Goal: Transaction & Acquisition: Purchase product/service

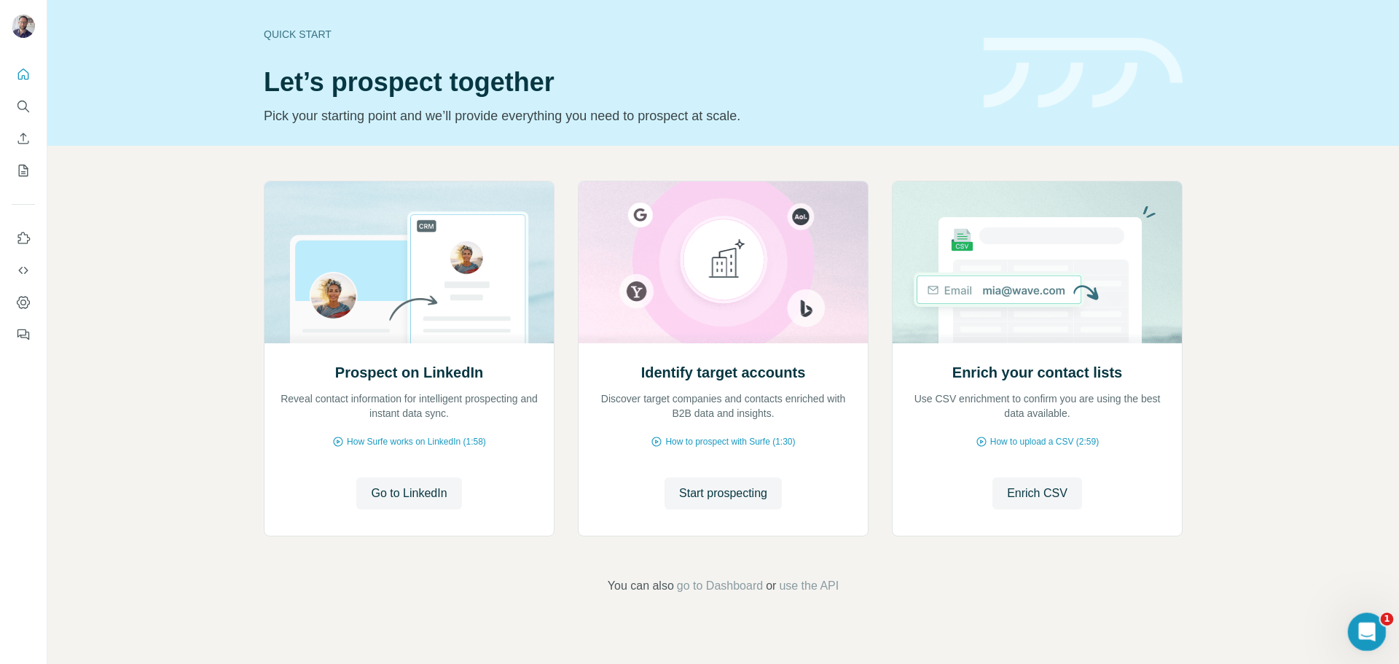
click at [1349, 624] on body "Quick start Let’s prospect together Pick your starting point and we’ll provide …" at bounding box center [699, 332] width 1399 height 664
click at [1357, 621] on icon "Ouvrir le Messenger Intercom" at bounding box center [1365, 630] width 24 height 24
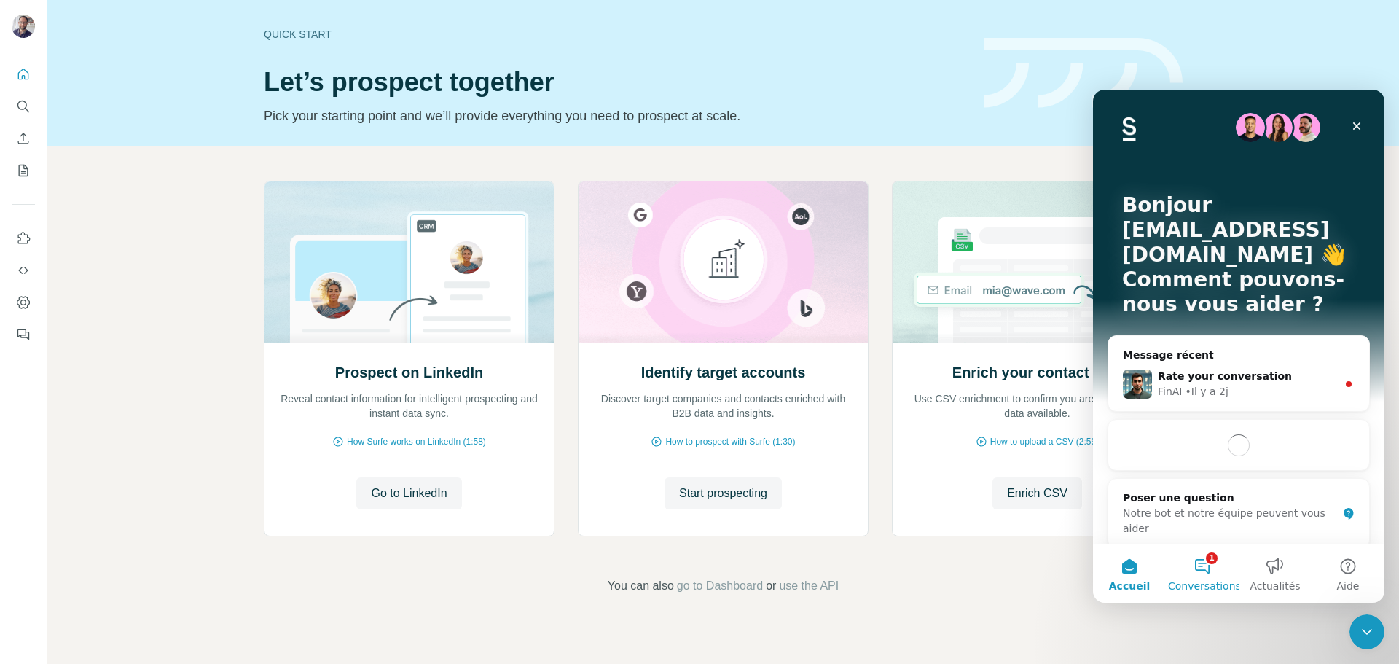
click at [1202, 563] on button "1 Conversations" at bounding box center [1202, 573] width 73 height 58
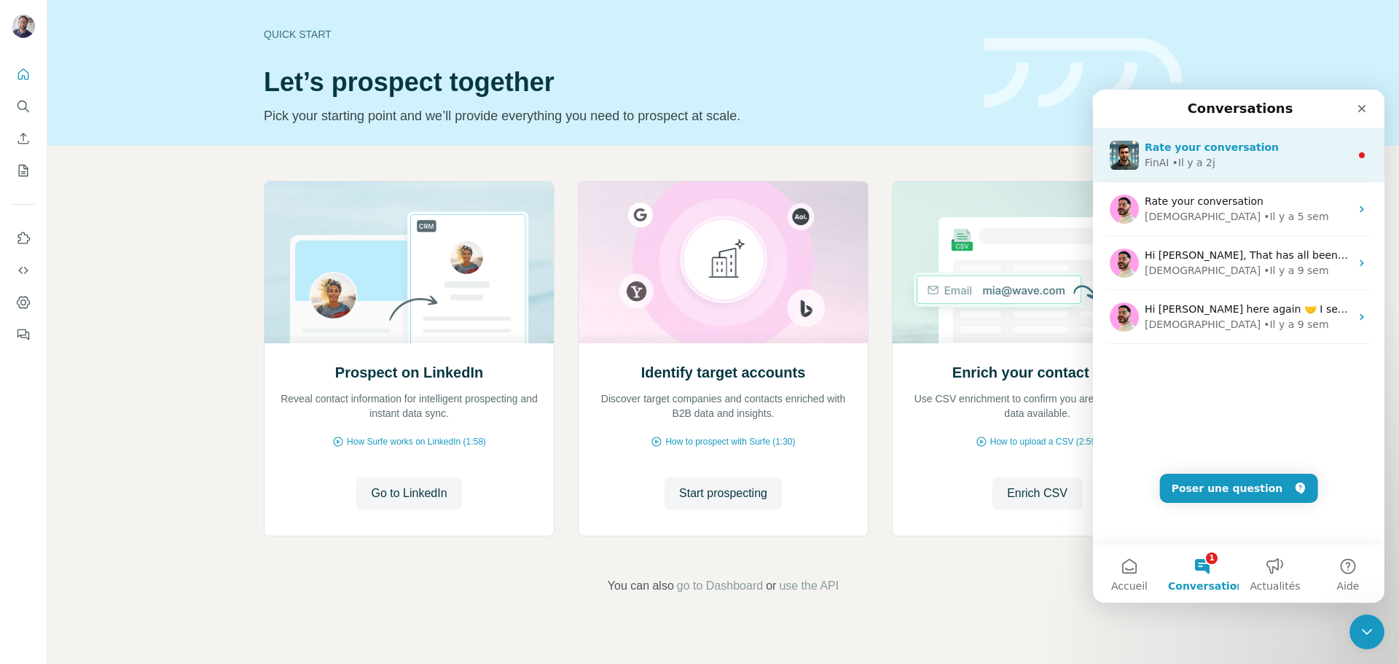
click at [1193, 145] on span "Rate your conversation" at bounding box center [1212, 147] width 134 height 12
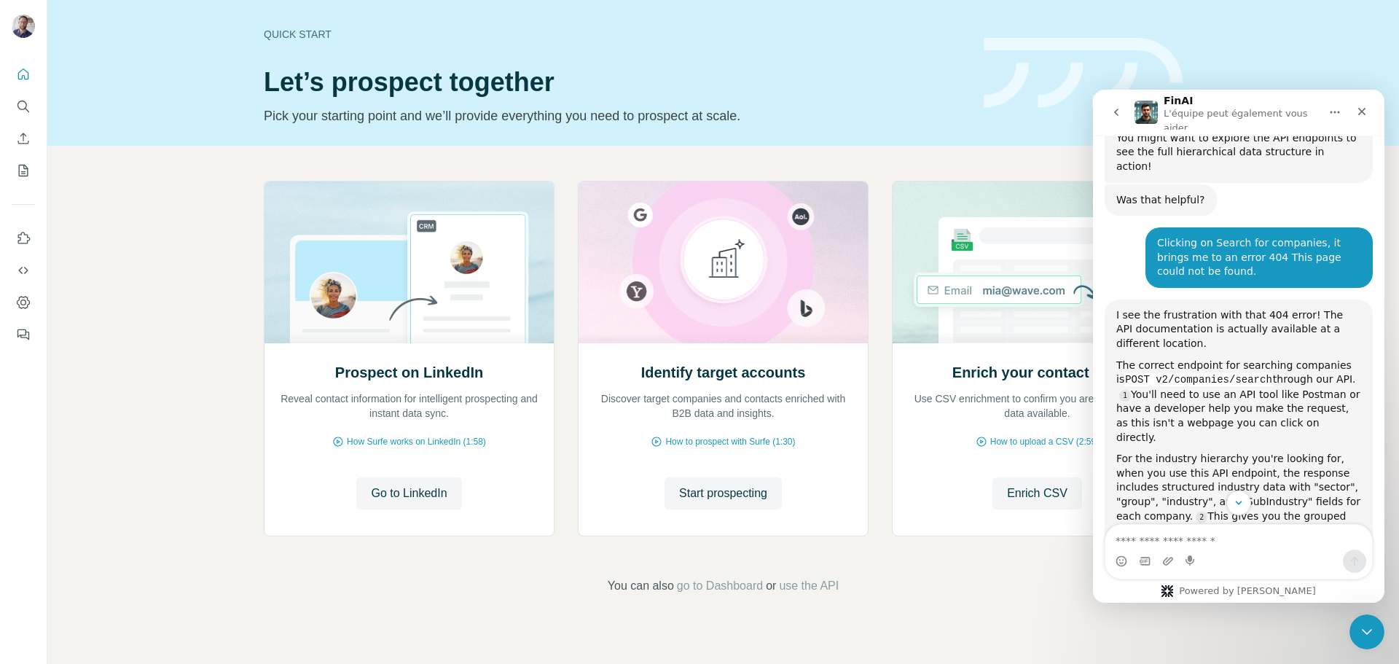
scroll to position [1315, 0]
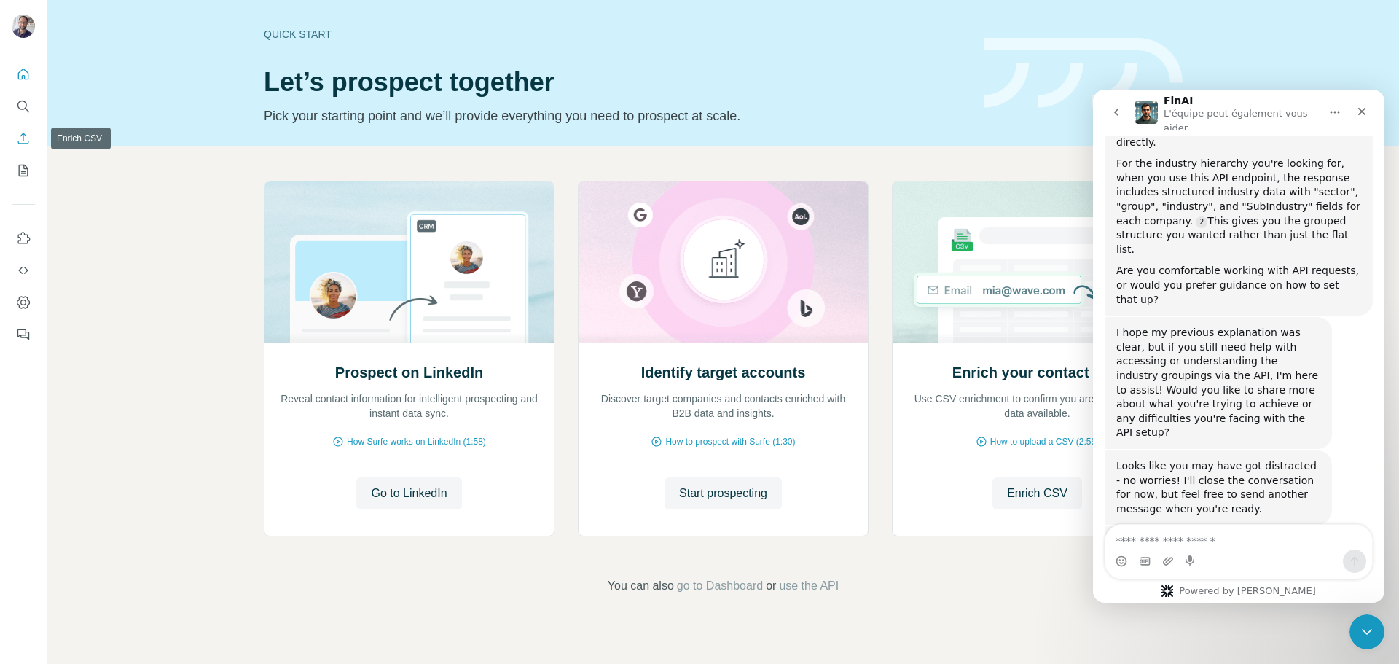
click at [23, 135] on icon "Enrich CSV" at bounding box center [23, 138] width 15 height 15
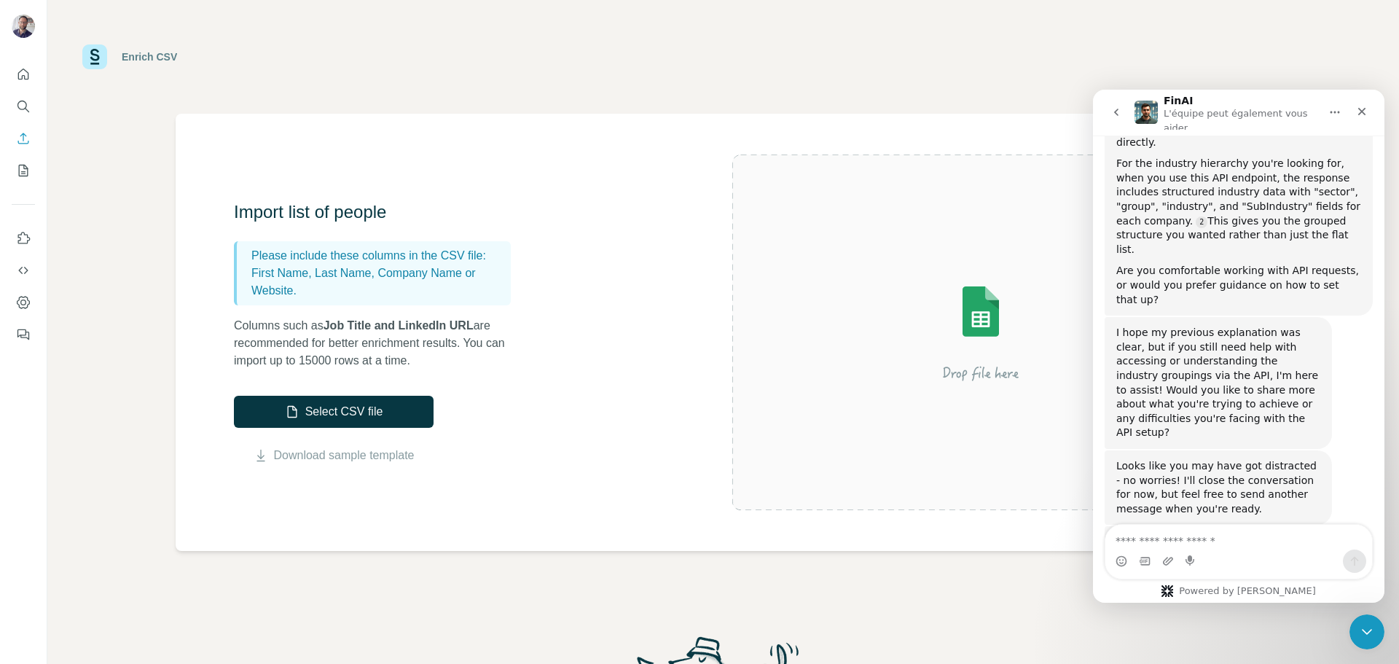
click at [1244, 614] on span "Très bien" at bounding box center [1241, 627] width 26 height 26
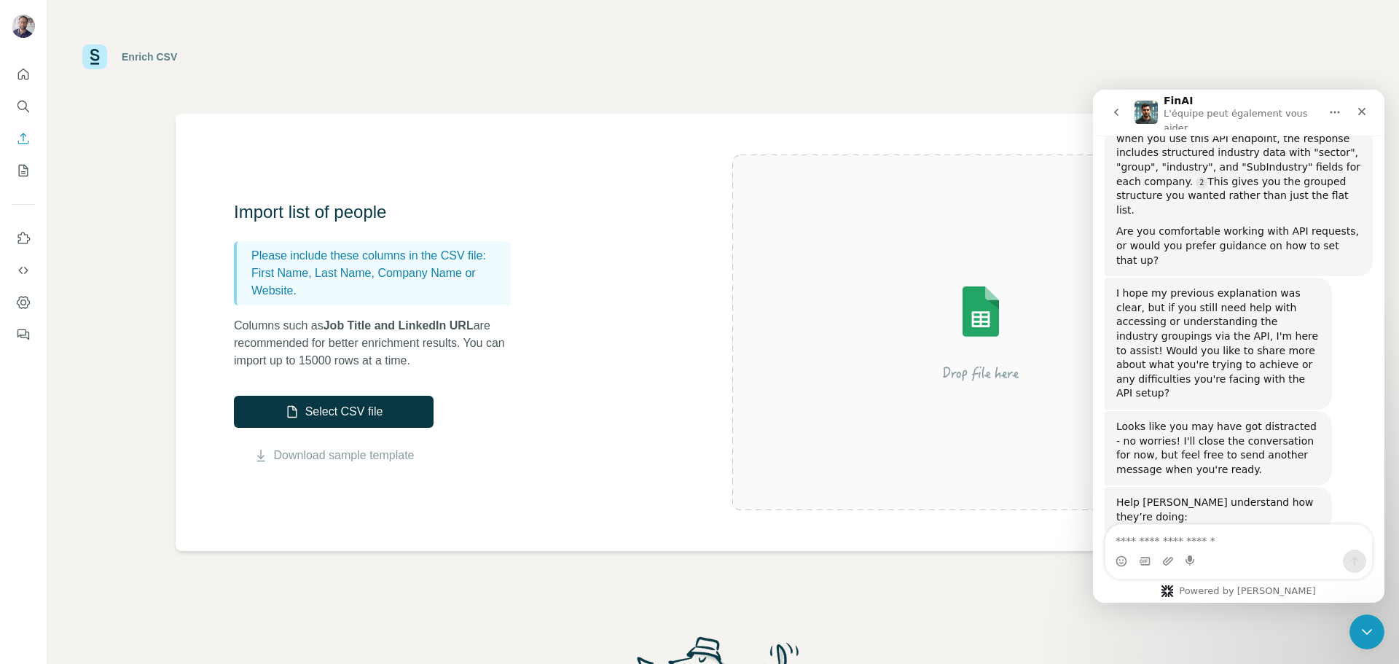
click at [1277, 635] on div "Soumettre" at bounding box center [1282, 649] width 29 height 29
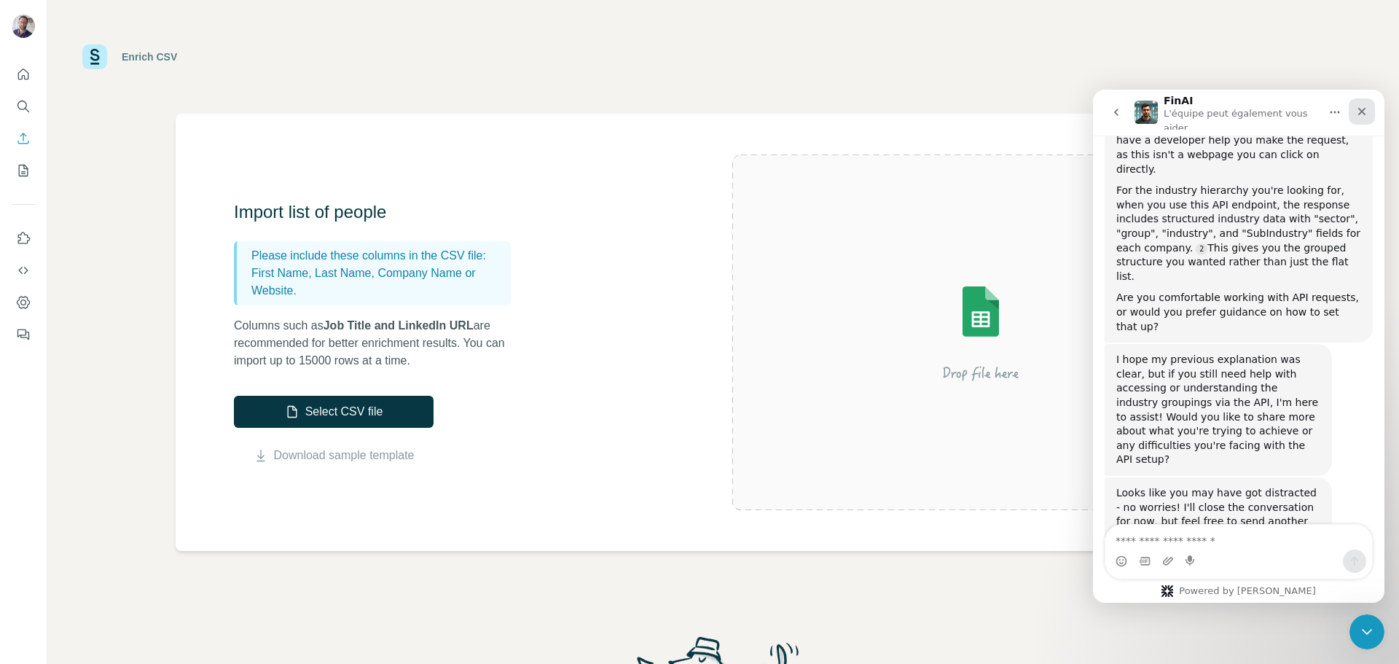
click at [1363, 111] on icon "Fermer" at bounding box center [1362, 112] width 12 height 12
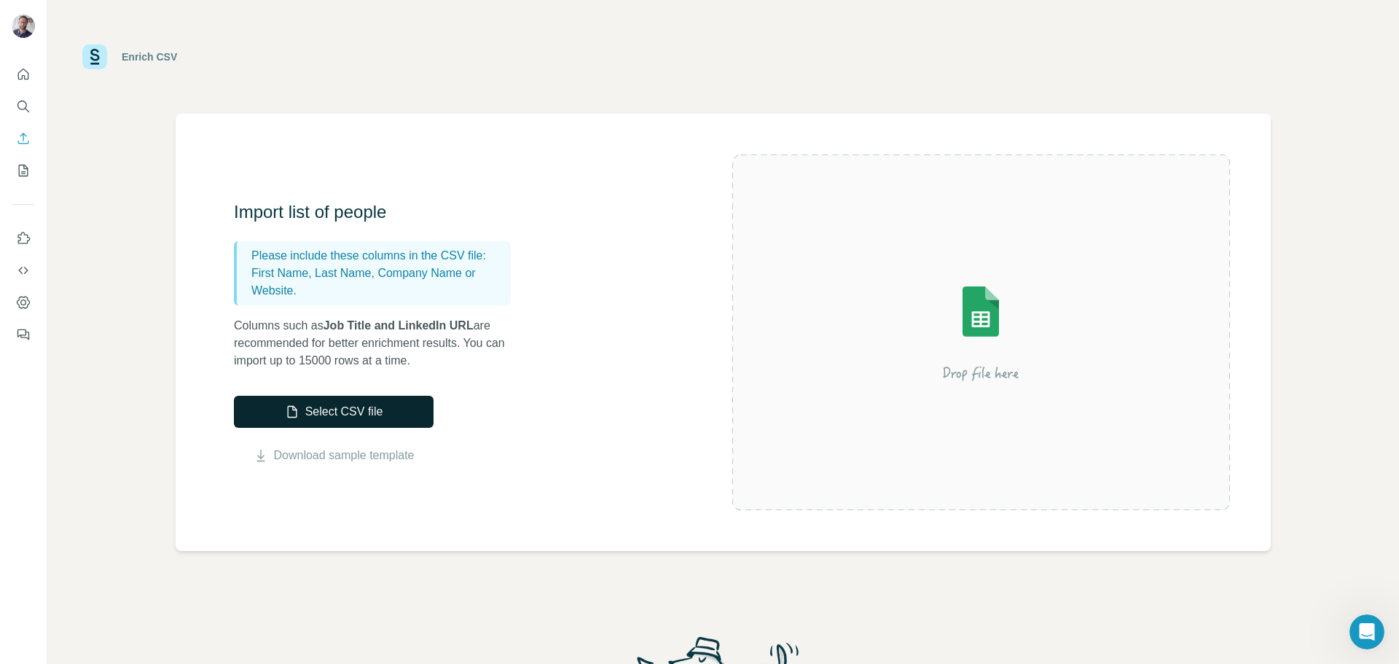
click at [385, 415] on button "Select CSV file" at bounding box center [334, 412] width 200 height 32
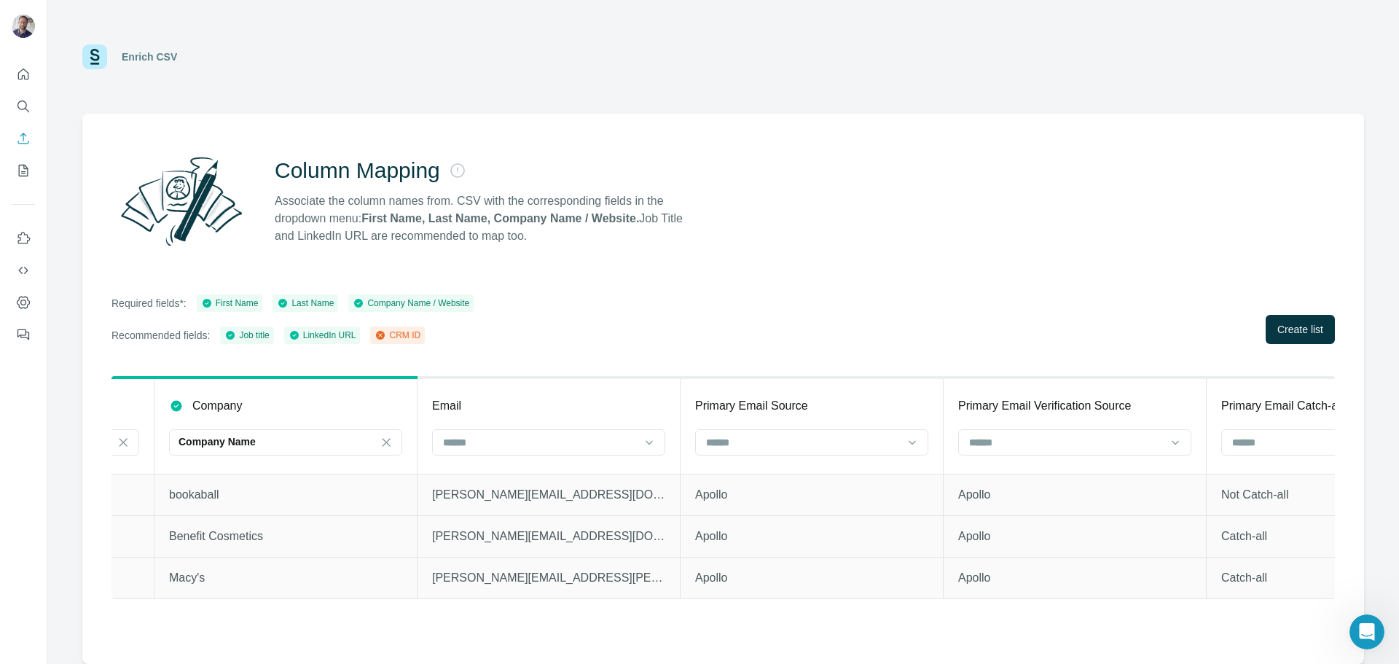
scroll to position [0, 800]
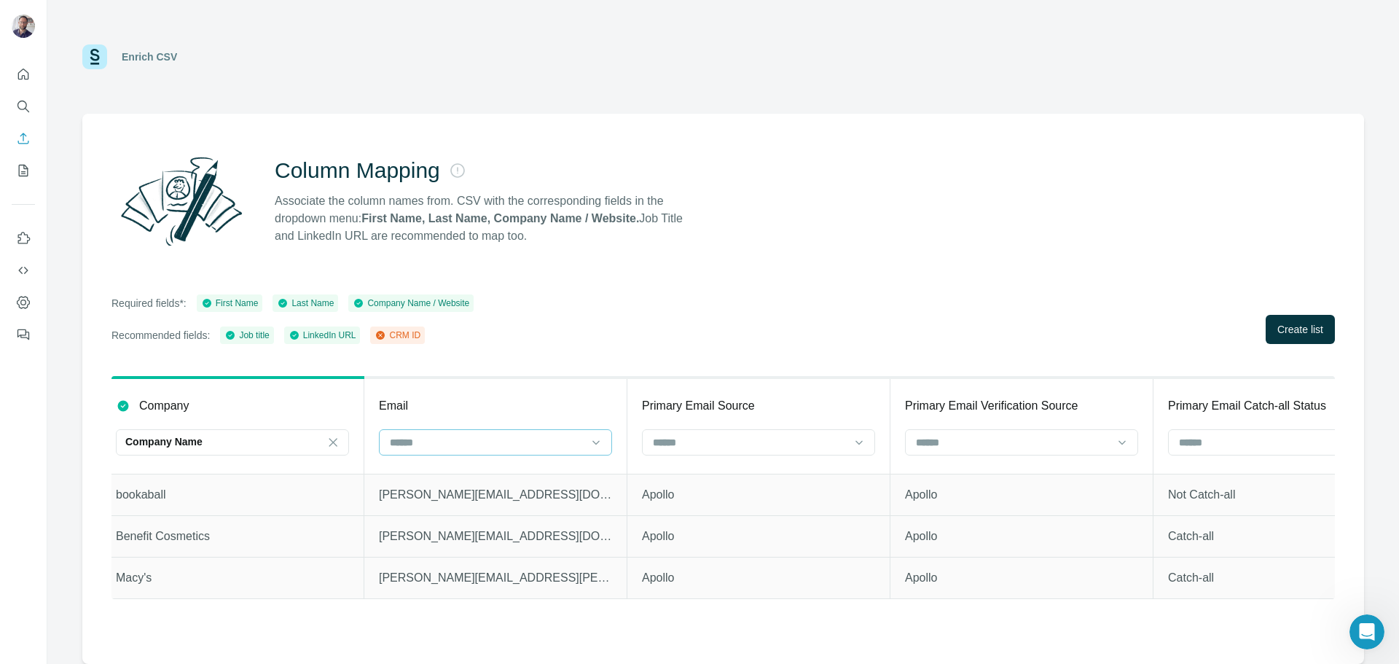
click at [480, 446] on input at bounding box center [486, 442] width 197 height 16
click at [578, 336] on div "Required fields*: First Name Last Name Company Name / Website Recommended field…" at bounding box center [722, 319] width 1223 height 50
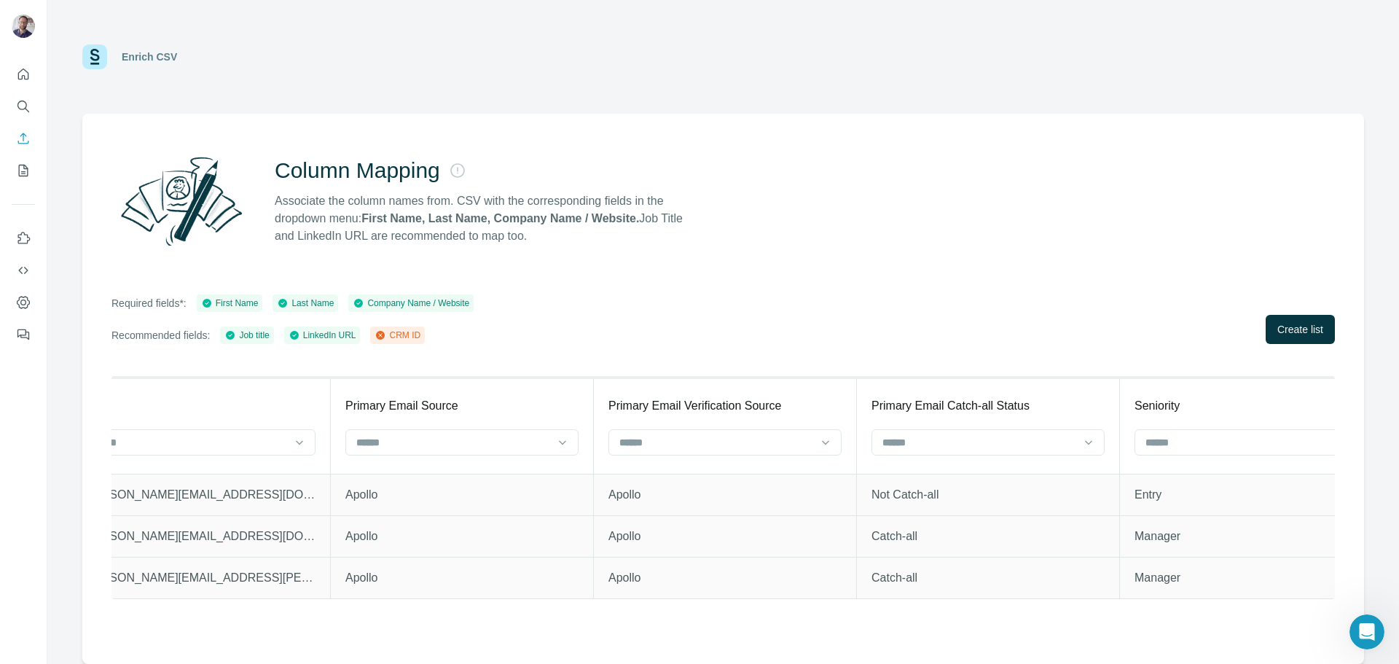
scroll to position [0, 1132]
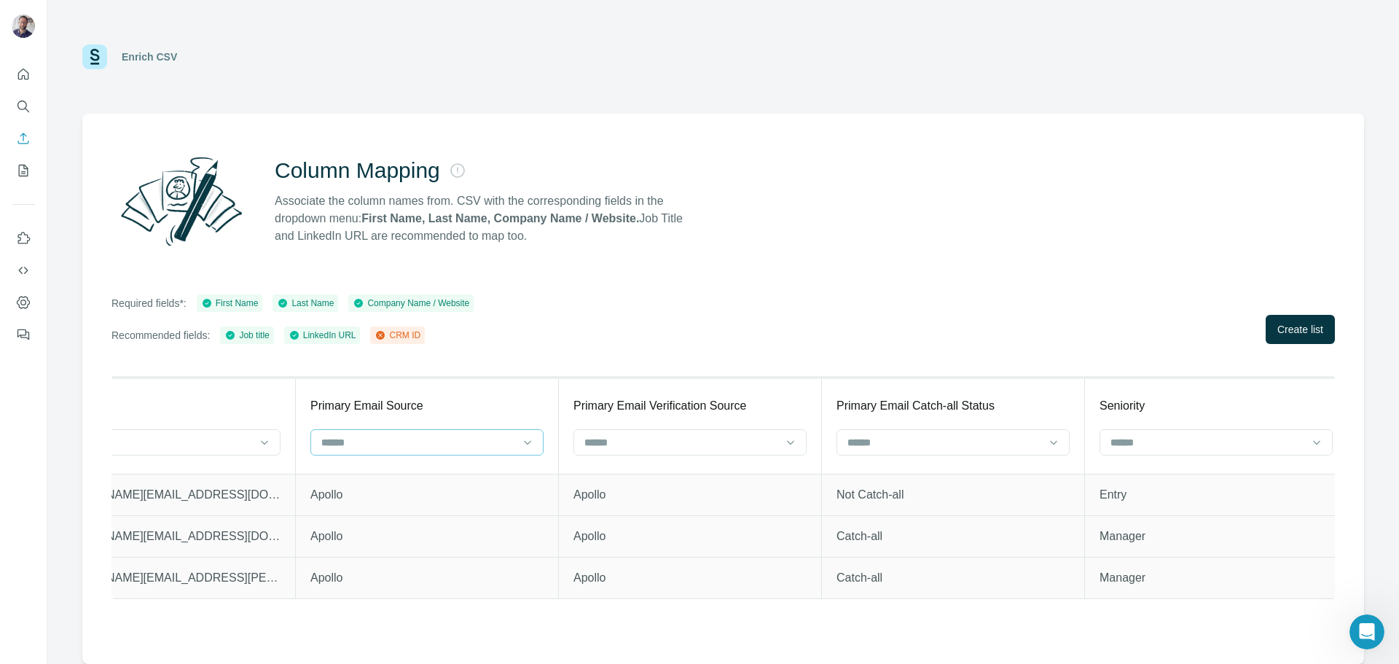
click at [456, 452] on div at bounding box center [418, 442] width 197 height 25
click at [655, 316] on div "Required fields*: First Name Last Name Company Name / Website Recommended field…" at bounding box center [722, 319] width 1223 height 50
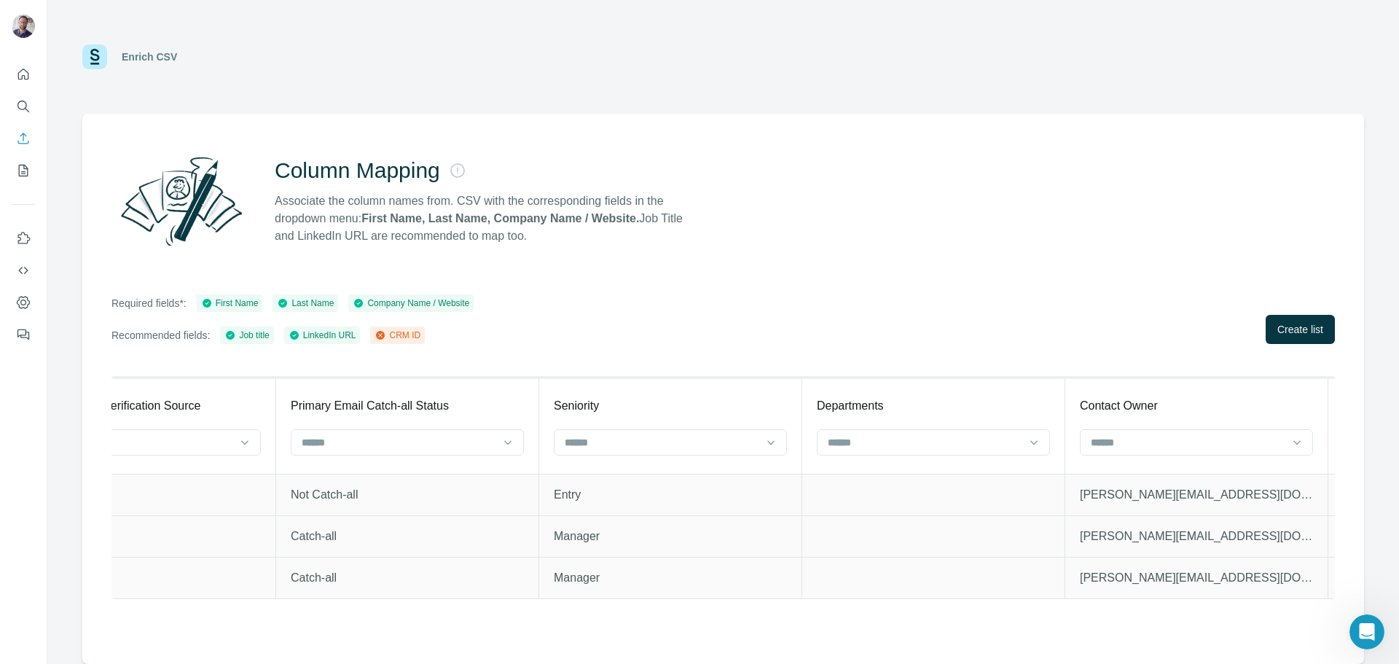
scroll to position [0, 8509]
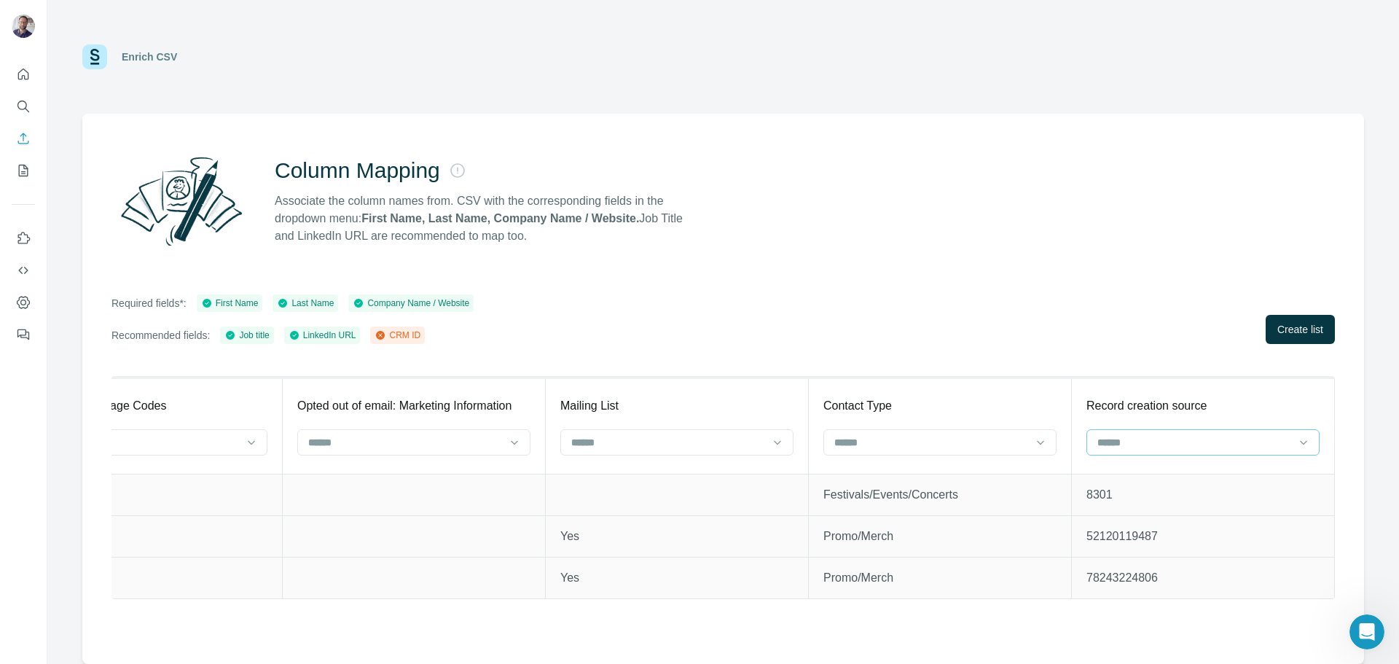
click at [1158, 447] on input at bounding box center [1194, 442] width 197 height 16
click at [1153, 472] on div "CRM ID" at bounding box center [1203, 475] width 208 height 15
click at [1328, 342] on button "Create list" at bounding box center [1300, 329] width 69 height 29
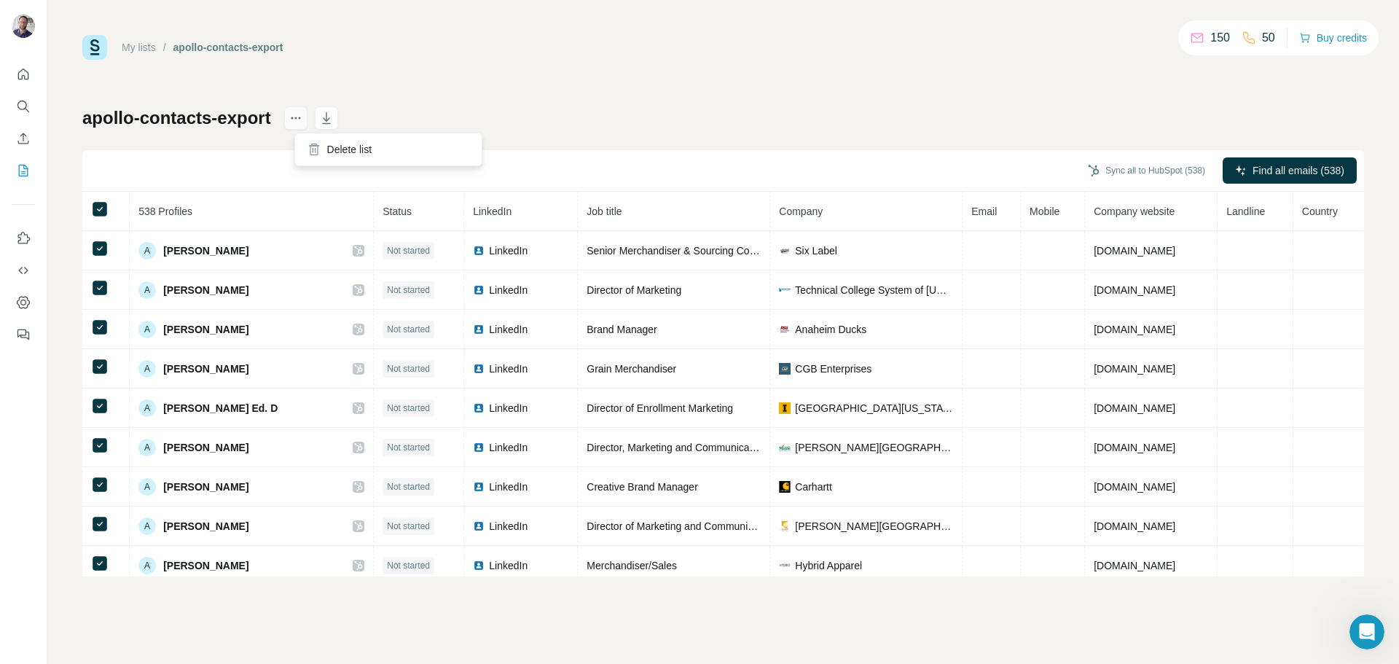
click at [299, 119] on icon "actions" at bounding box center [296, 118] width 15 height 15
click at [983, 66] on div "My lists / apollo-contacts-export 150 50 Buy credits apollo-contacts-export Syn…" at bounding box center [723, 305] width 1282 height 541
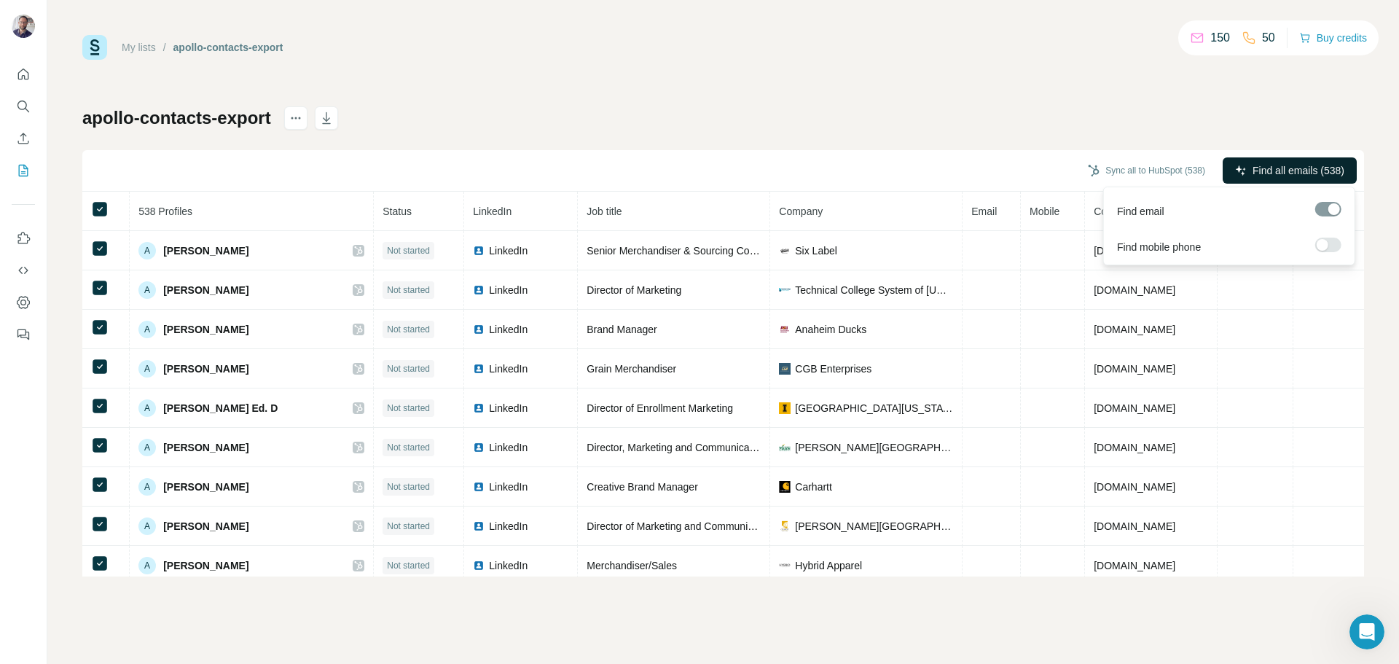
click at [1330, 173] on span "Find all emails (538)" at bounding box center [1298, 170] width 92 height 15
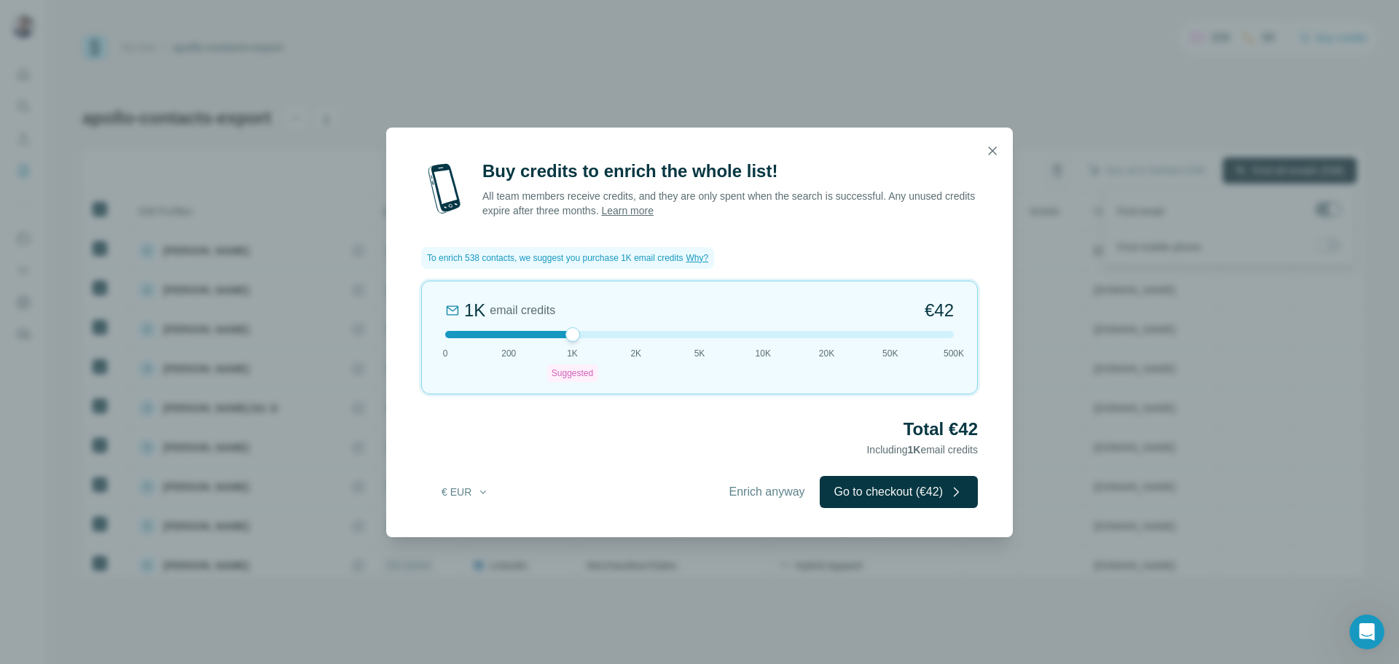
drag, startPoint x: 570, startPoint y: 332, endPoint x: 544, endPoint y: 333, distance: 27.0
click at [544, 333] on div at bounding box center [699, 334] width 509 height 7
drag, startPoint x: 547, startPoint y: 334, endPoint x: 509, endPoint y: 331, distance: 38.7
click at [545, 334] on div at bounding box center [699, 334] width 509 height 7
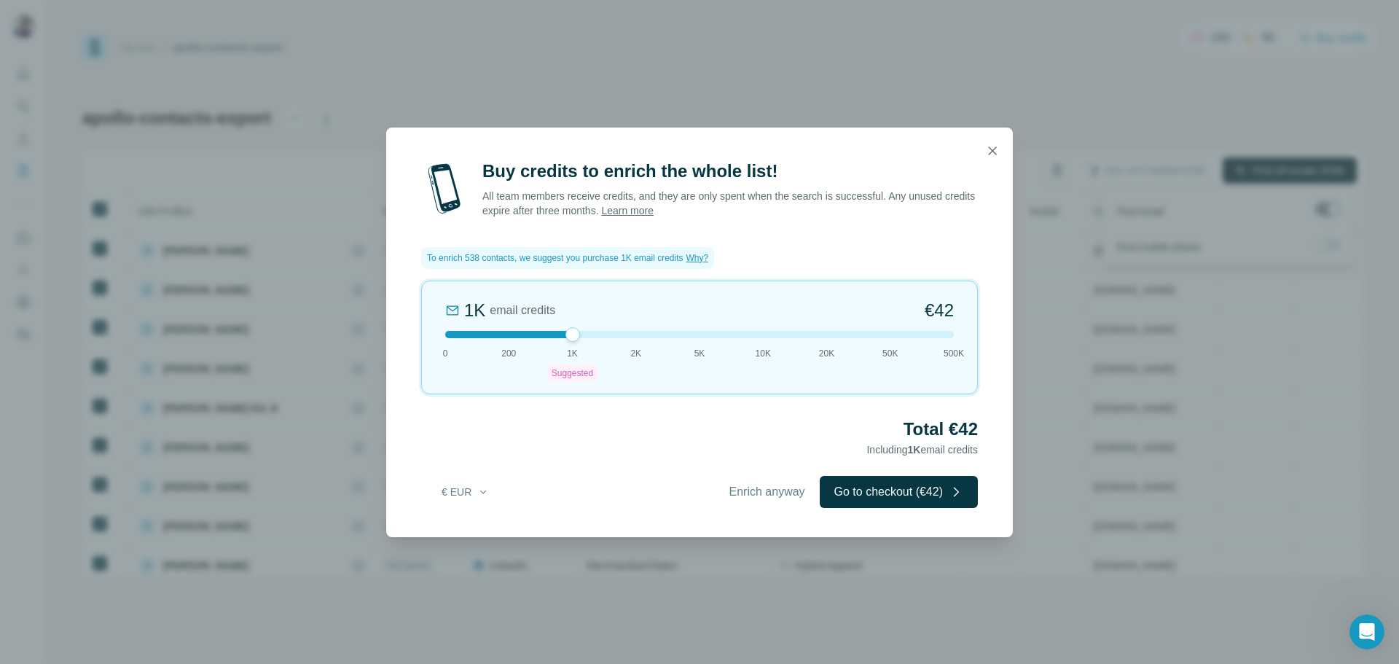
click at [509, 331] on div at bounding box center [699, 334] width 509 height 7
click at [568, 336] on div at bounding box center [699, 334] width 509 height 7
click at [624, 173] on div at bounding box center [699, 151] width 627 height 47
click at [624, 172] on div at bounding box center [699, 151] width 627 height 47
click at [627, 170] on div at bounding box center [699, 151] width 627 height 47
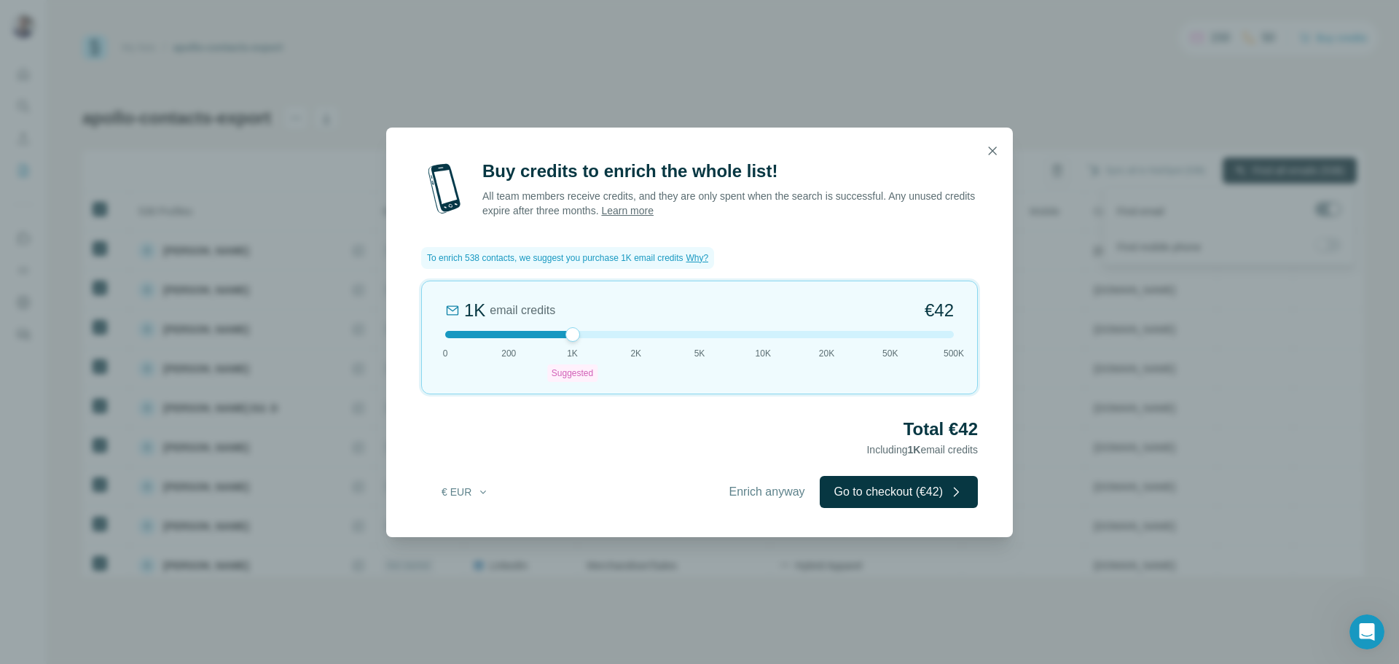
click at [801, 201] on p "All team members receive credits, and they are only spent when the search is su…" at bounding box center [729, 203] width 495 height 29
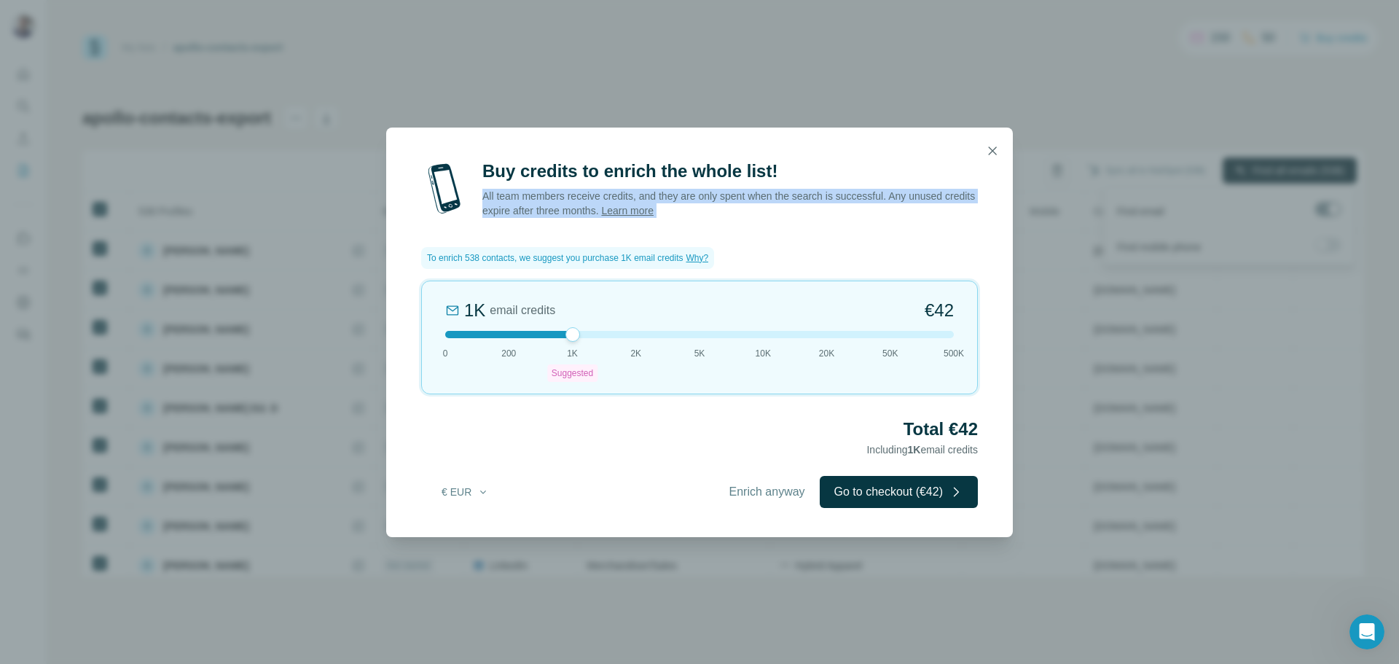
click at [801, 201] on p "All team members receive credits, and they are only spent when the search is su…" at bounding box center [729, 203] width 495 height 29
click at [865, 197] on p "All team members receive credits, and they are only spent when the search is su…" at bounding box center [729, 203] width 495 height 29
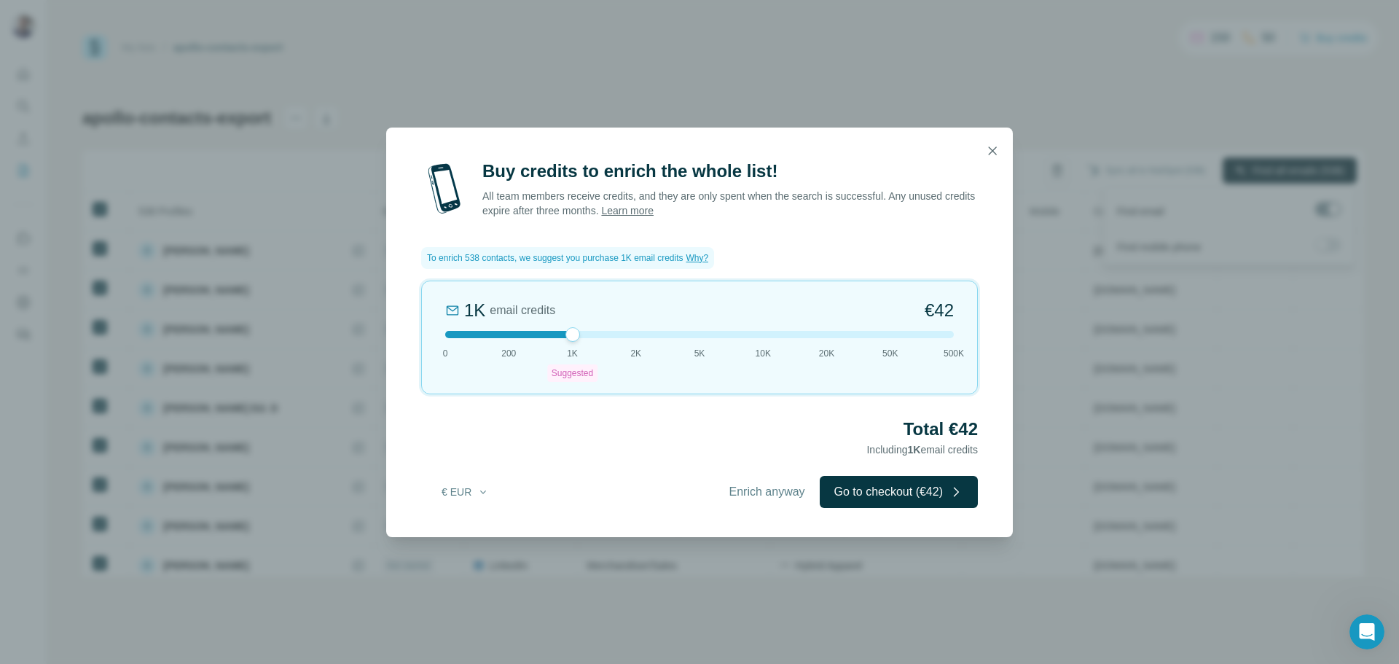
click at [856, 152] on div at bounding box center [699, 151] width 627 height 47
click at [873, 447] on span "Including 1K email credits" at bounding box center [921, 450] width 111 height 12
click at [915, 445] on span "Including 1K email credits" at bounding box center [921, 450] width 111 height 12
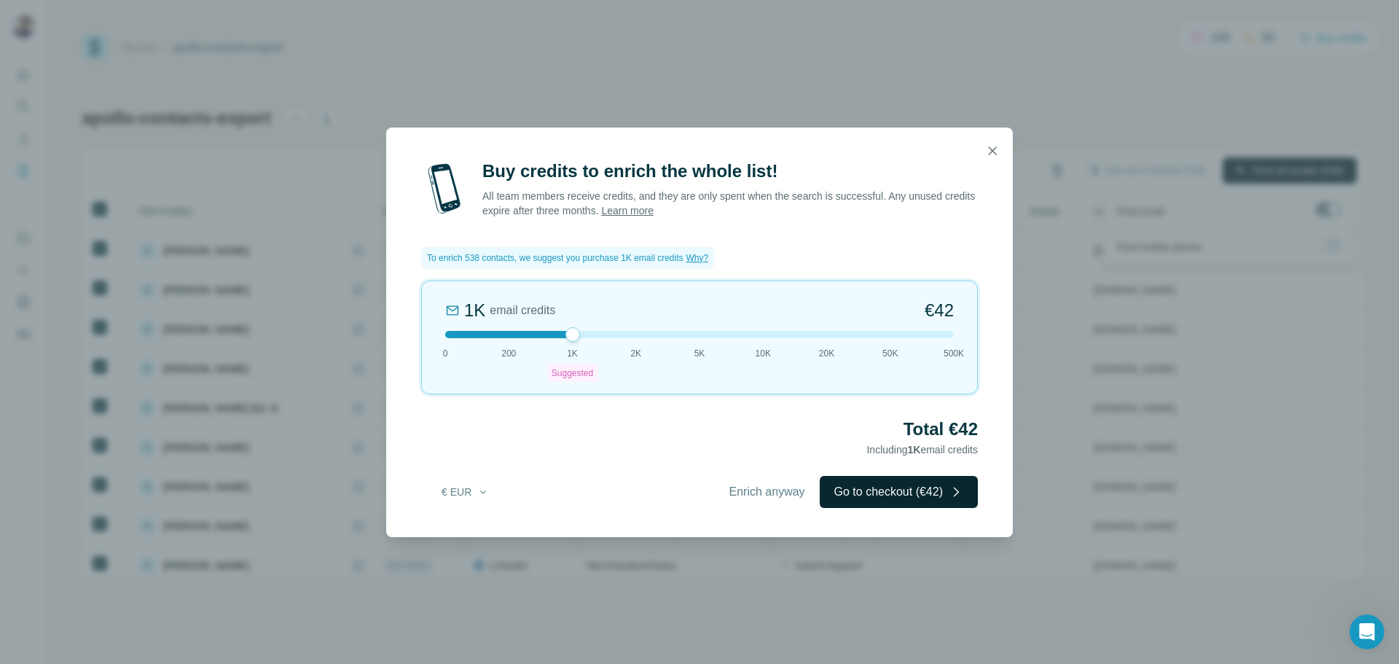
click at [902, 490] on button "Go to checkout (€42)" at bounding box center [899, 492] width 158 height 32
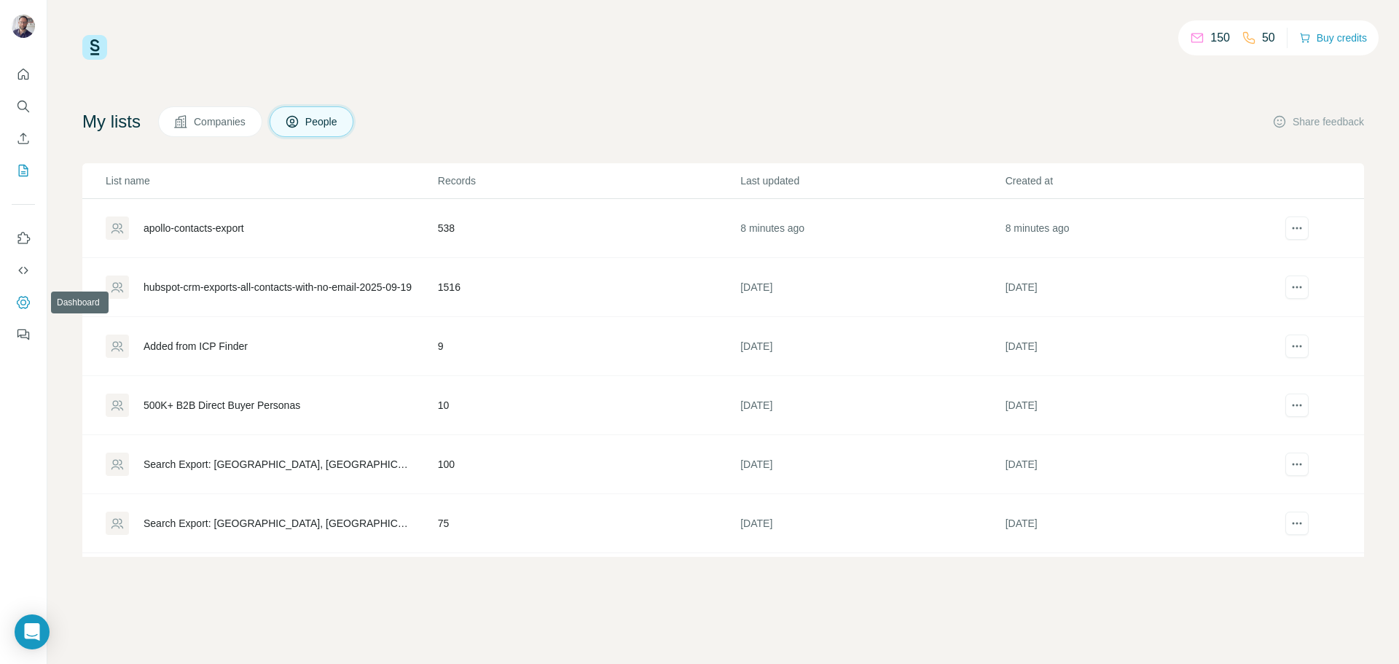
click at [15, 300] on button "Dashboard" at bounding box center [23, 302] width 23 height 26
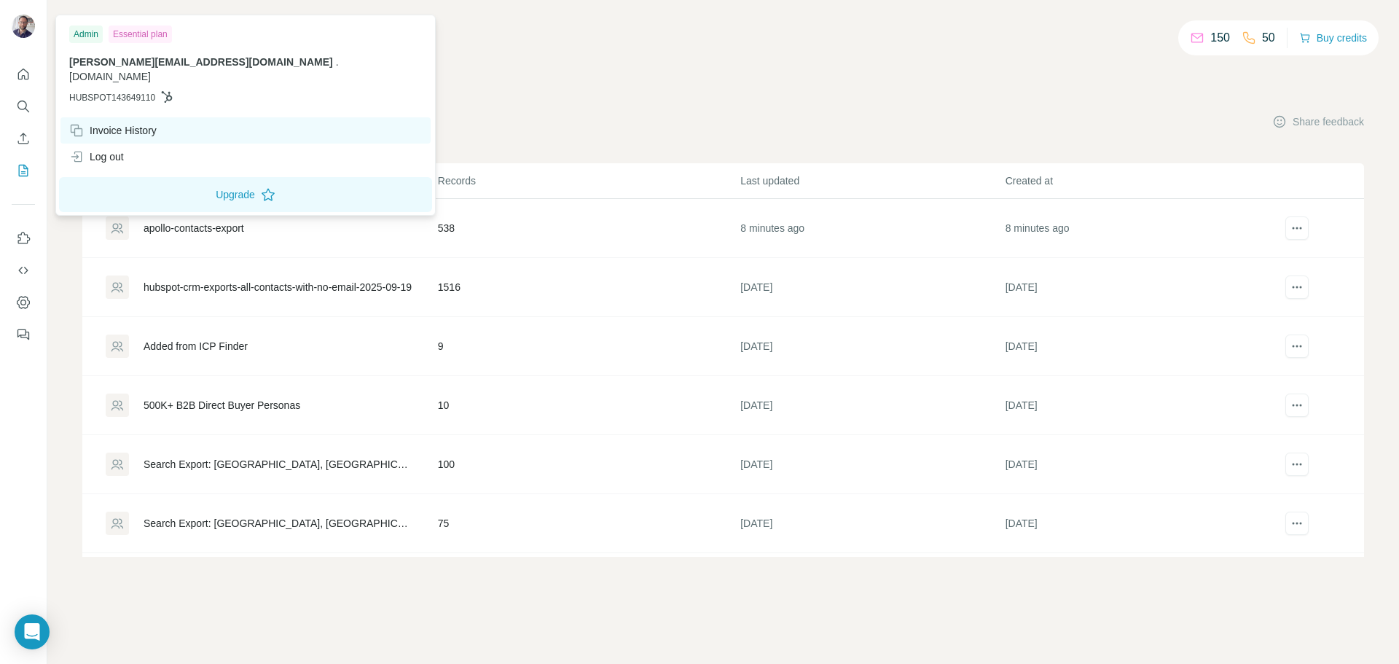
click at [94, 123] on div "Invoice History" at bounding box center [112, 130] width 87 height 15
click at [129, 123] on div "Invoice History" at bounding box center [112, 130] width 87 height 15
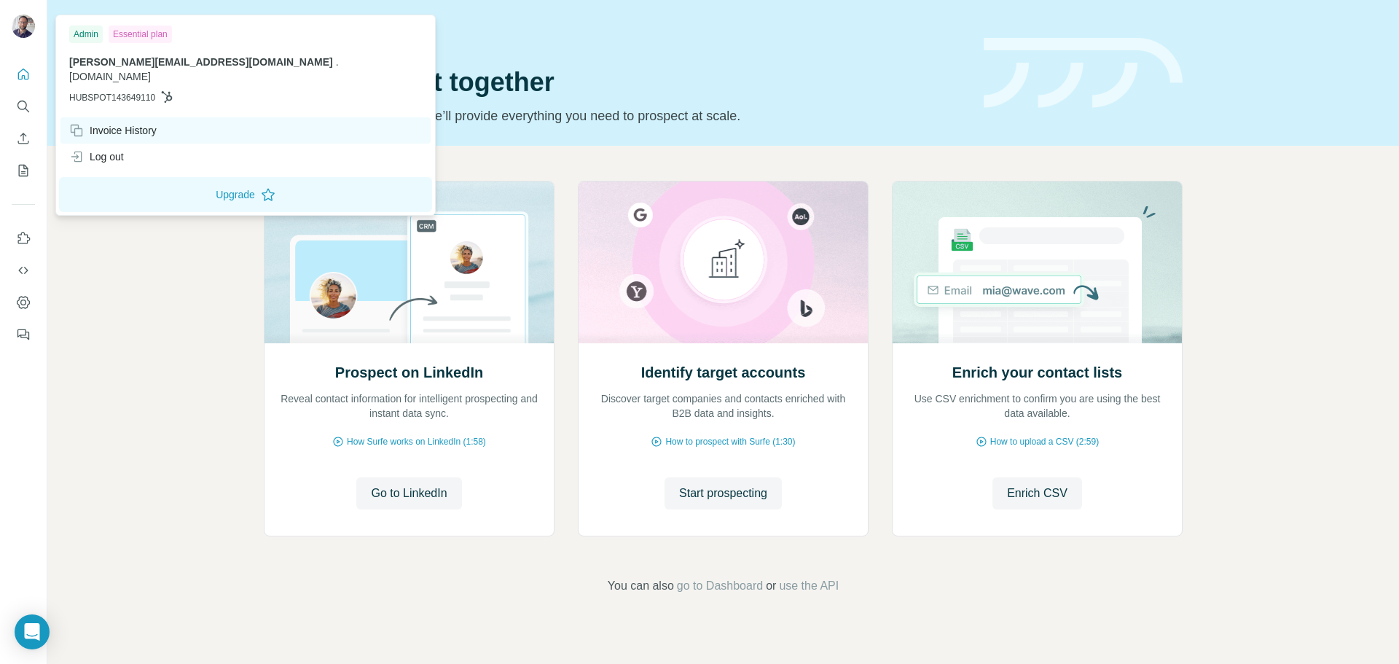
click at [101, 123] on div "Invoice History" at bounding box center [112, 130] width 87 height 15
